Goal: Transaction & Acquisition: Purchase product/service

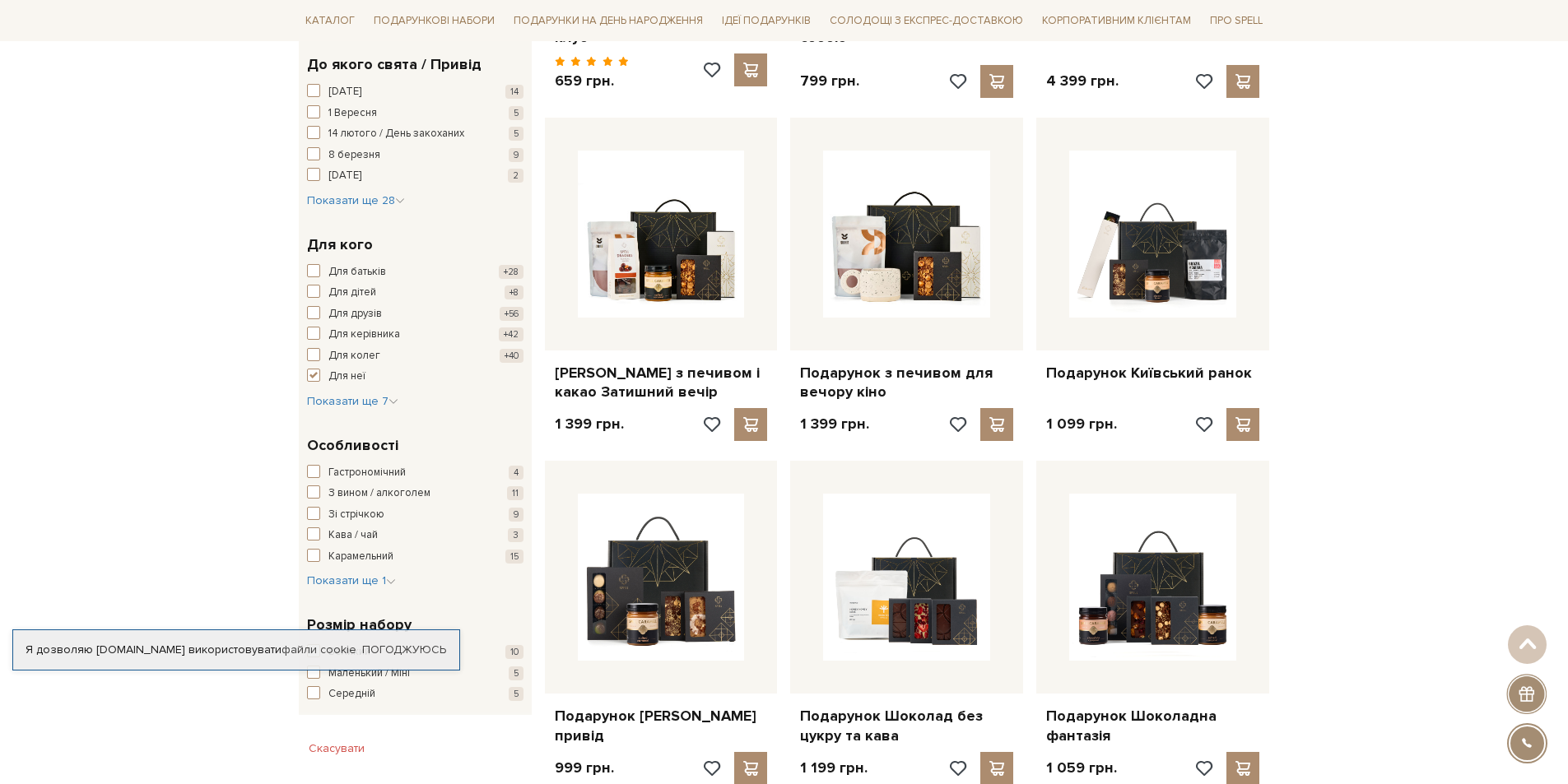
scroll to position [576, 0]
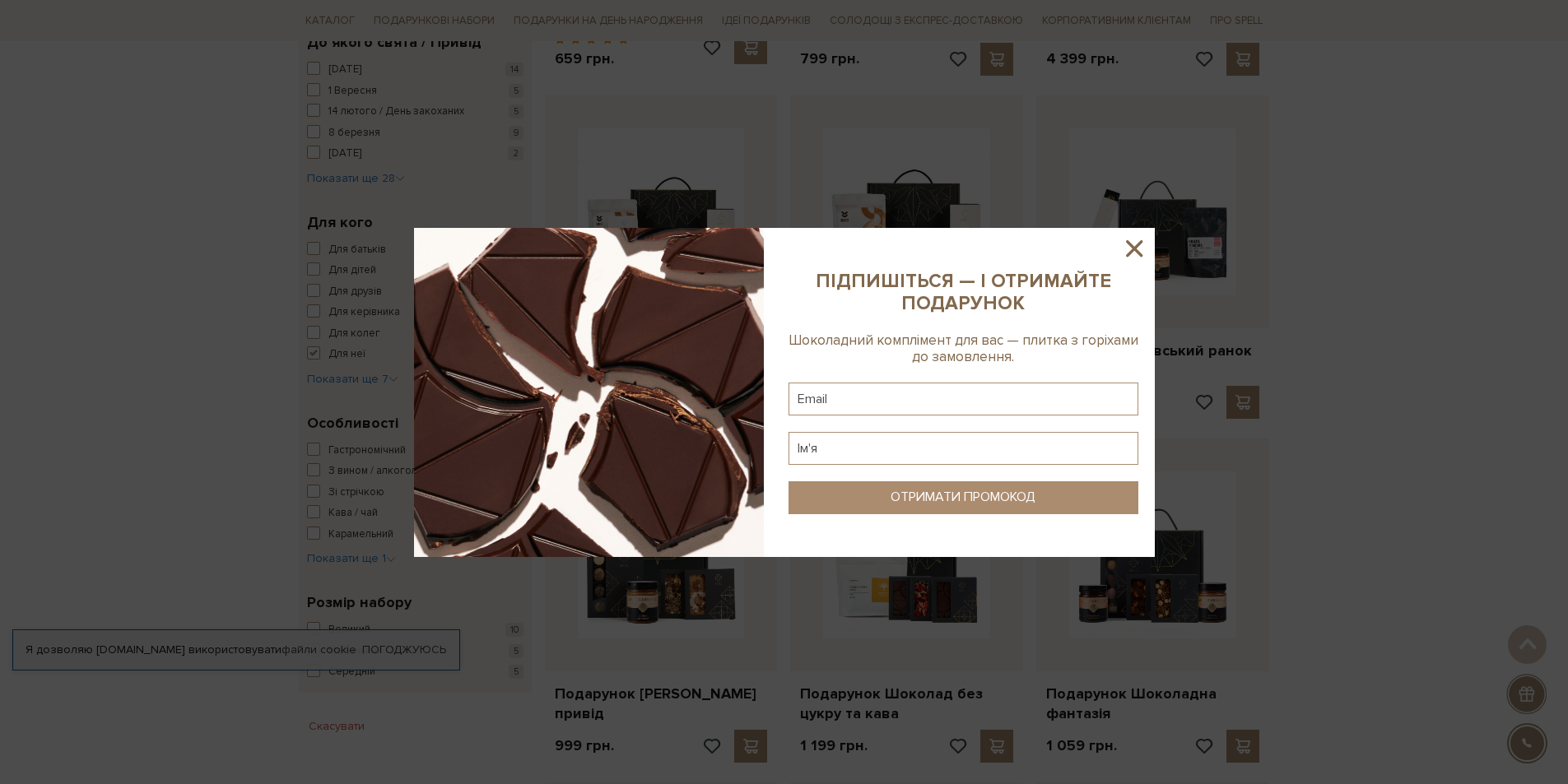
click at [1134, 241] on icon at bounding box center [1134, 249] width 28 height 28
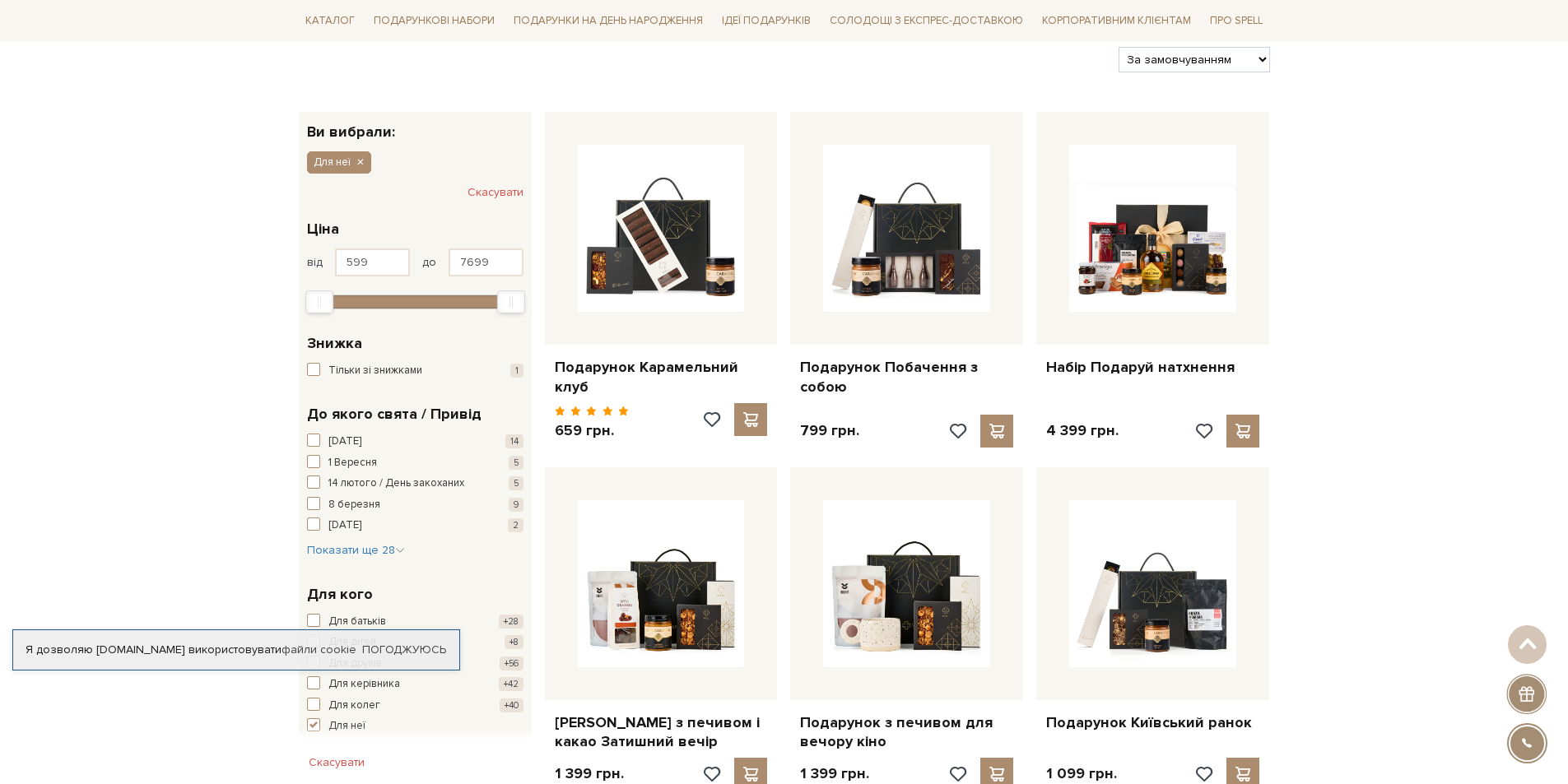
scroll to position [164, 0]
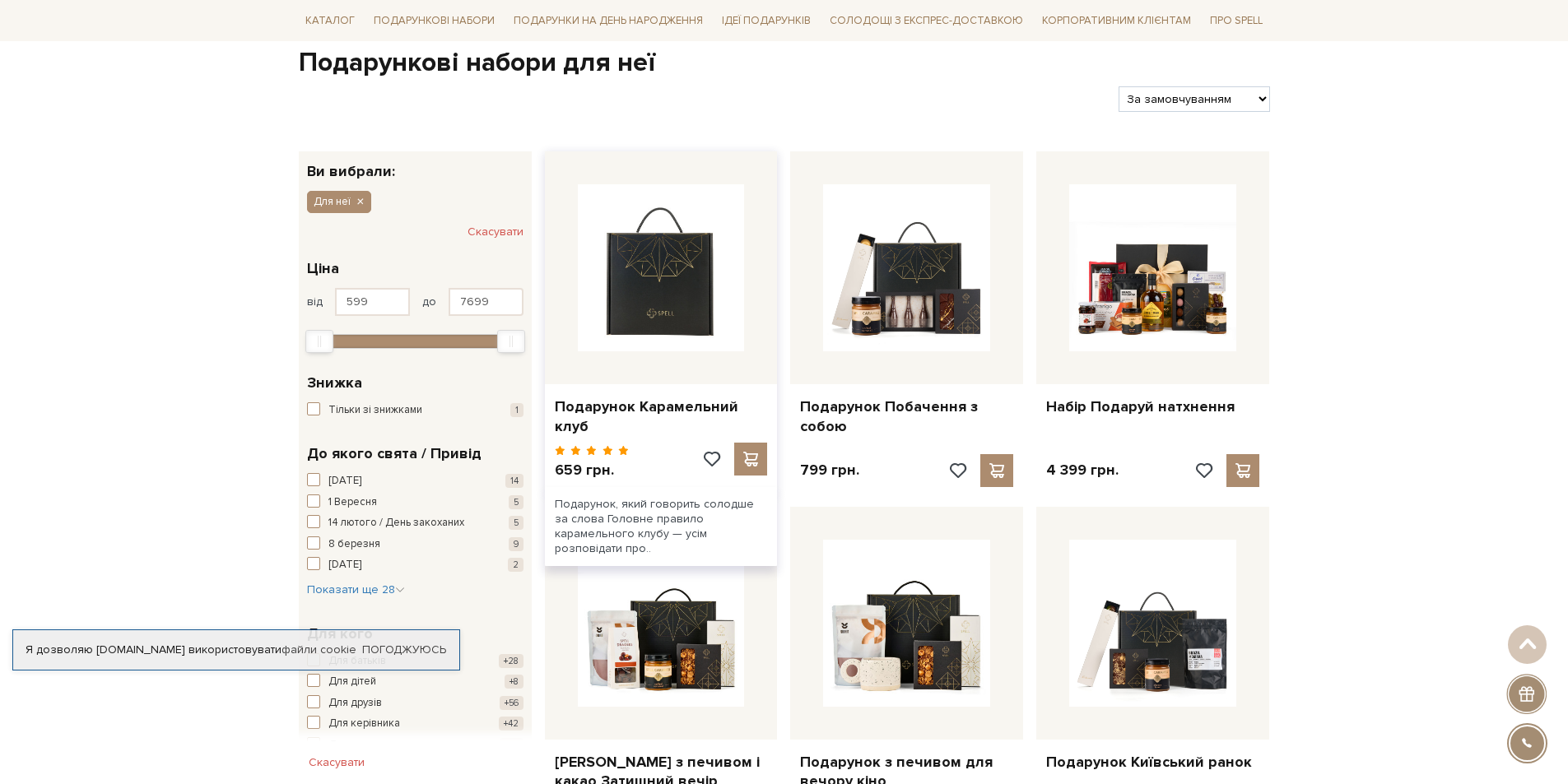
click at [689, 278] on img at bounding box center [661, 268] width 167 height 167
